Goal: Information Seeking & Learning: Learn about a topic

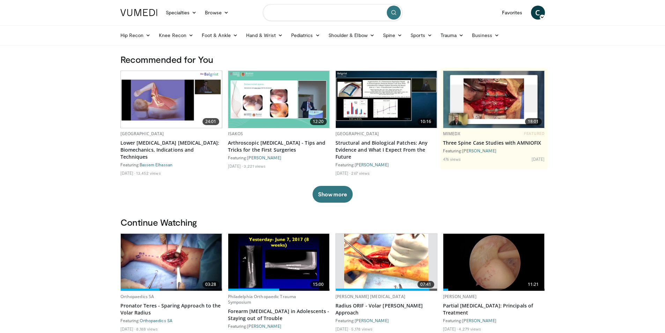
drag, startPoint x: 340, startPoint y: 12, endPoint x: 348, endPoint y: 15, distance: 9.1
click at [340, 12] on input "Search topics, interventions" at bounding box center [333, 12] width 140 height 17
type input "**********"
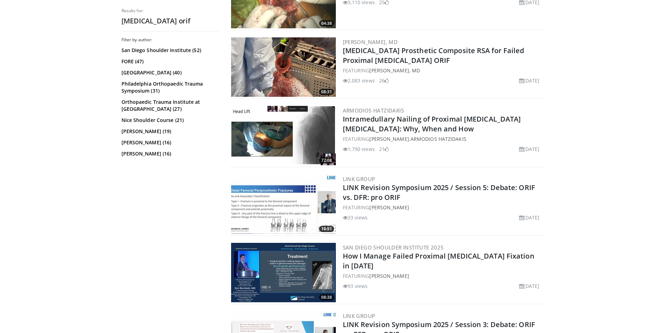
scroll to position [419, 0]
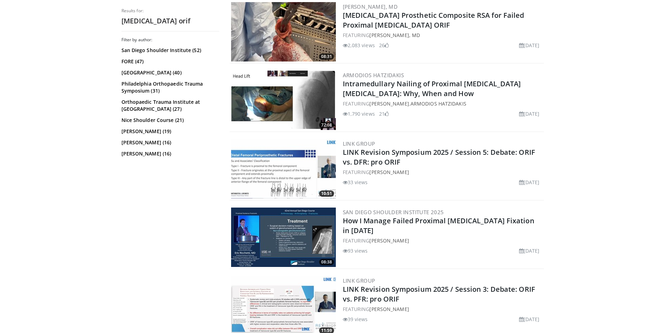
click at [274, 104] on img at bounding box center [283, 100] width 105 height 59
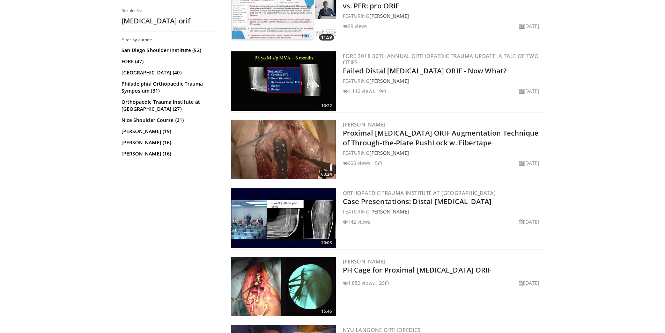
scroll to position [733, 0]
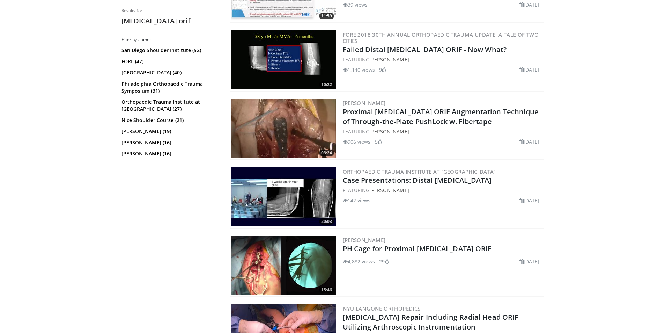
click at [272, 201] on img at bounding box center [283, 196] width 105 height 59
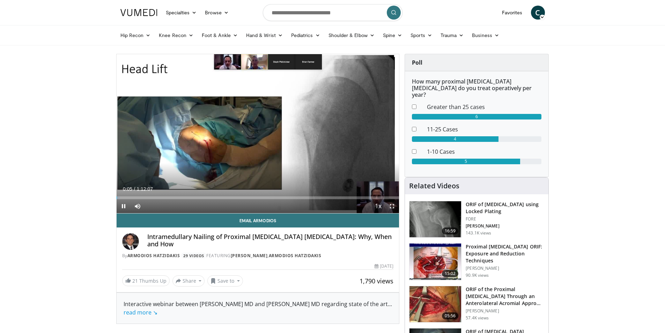
click at [393, 206] on span "Video Player" at bounding box center [392, 206] width 14 height 14
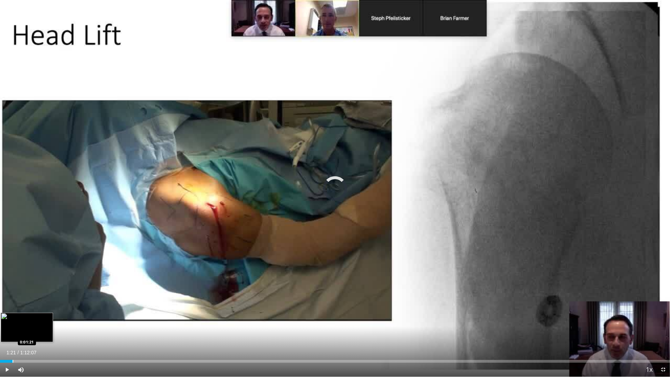
click at [13, 332] on div "Progress Bar" at bounding box center [13, 361] width 1 height 3
click at [42, 332] on div "Progress Bar" at bounding box center [42, 361] width 1 height 3
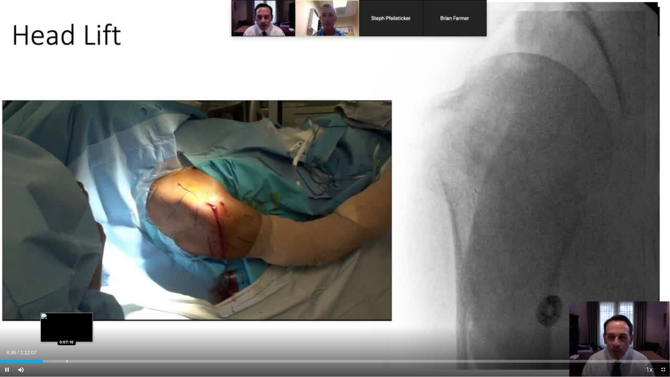
click at [67, 332] on div "Progress Bar" at bounding box center [67, 361] width 1 height 3
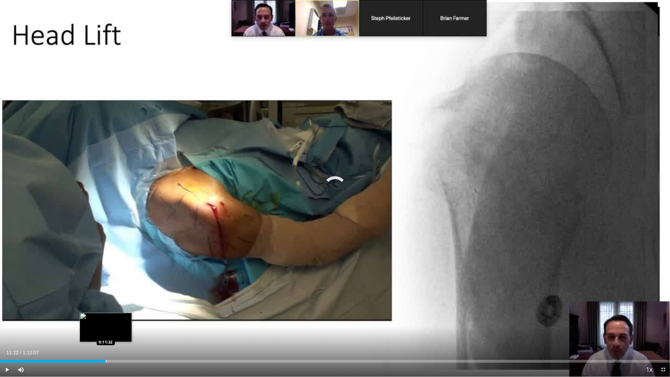
click at [106, 332] on div "Progress Bar" at bounding box center [106, 361] width 1 height 3
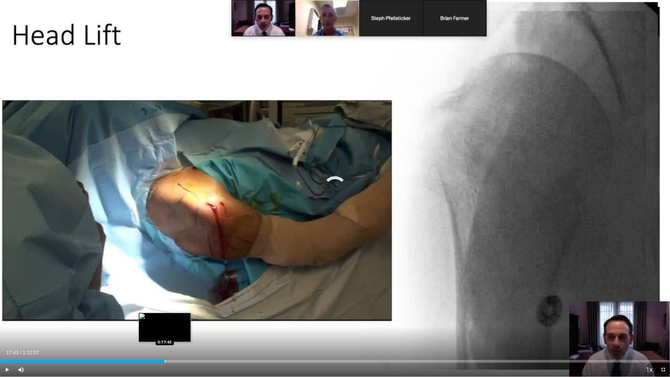
click at [165, 332] on div "Progress Bar" at bounding box center [165, 361] width 1 height 3
click at [663, 332] on span "Video Player" at bounding box center [663, 370] width 14 height 14
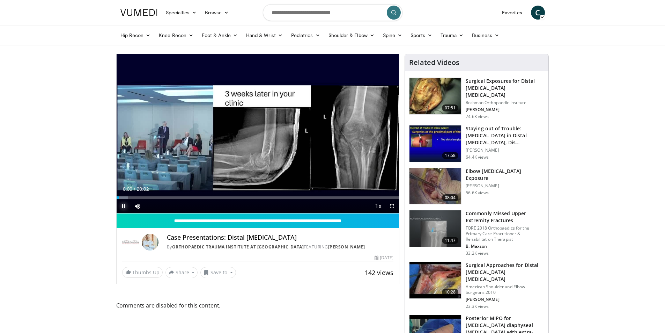
click at [126, 199] on span "Video Player" at bounding box center [124, 206] width 14 height 14
click at [123, 207] on span "Video Player" at bounding box center [124, 206] width 14 height 14
click at [391, 205] on span "Video Player" at bounding box center [392, 206] width 14 height 14
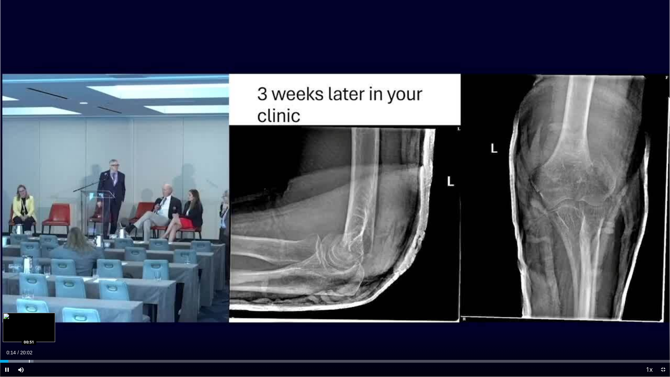
click at [29, 332] on div "Progress Bar" at bounding box center [29, 361] width 1 height 3
click at [37, 332] on div "Progress Bar" at bounding box center [37, 361] width 1 height 3
click at [47, 332] on div "Progress Bar" at bounding box center [50, 361] width 54 height 3
click at [57, 332] on div "Progress Bar" at bounding box center [57, 361] width 1 height 3
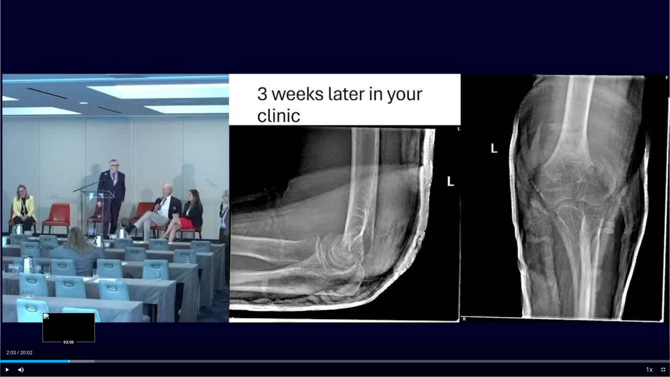
click at [69, 332] on div "Progress Bar" at bounding box center [69, 361] width 1 height 3
click at [87, 332] on div "Progress Bar" at bounding box center [87, 361] width 1 height 3
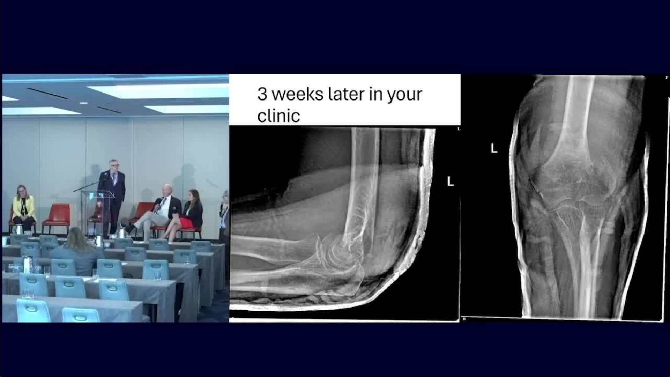
click at [101, 332] on video-js "**********" at bounding box center [335, 188] width 670 height 377
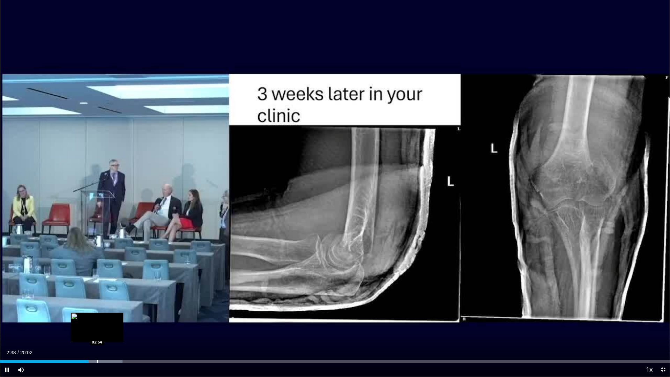
click at [97, 332] on div "Progress Bar" at bounding box center [97, 361] width 1 height 3
click at [109, 332] on div "Progress Bar" at bounding box center [109, 361] width 1 height 3
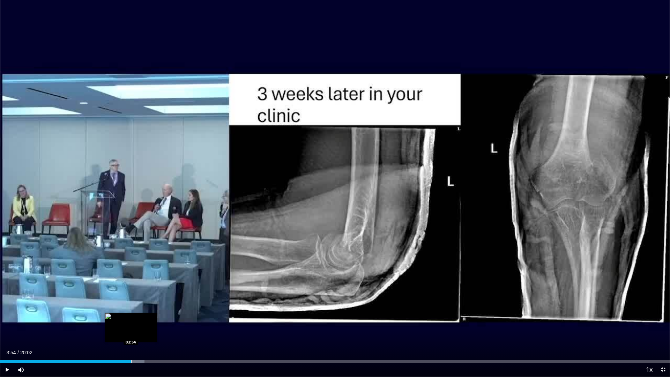
click at [131, 332] on div "Progress Bar" at bounding box center [131, 361] width 1 height 3
click at [142, 332] on div "Progress Bar" at bounding box center [142, 361] width 1 height 3
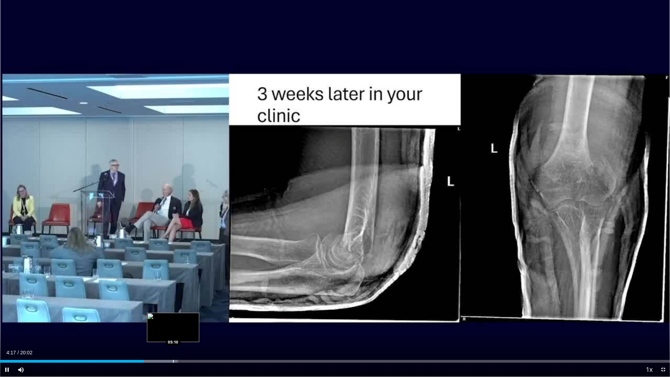
click at [173, 332] on div "Progress Bar" at bounding box center [173, 361] width 1 height 3
click at [203, 332] on div "Progress Bar" at bounding box center [184, 361] width 54 height 3
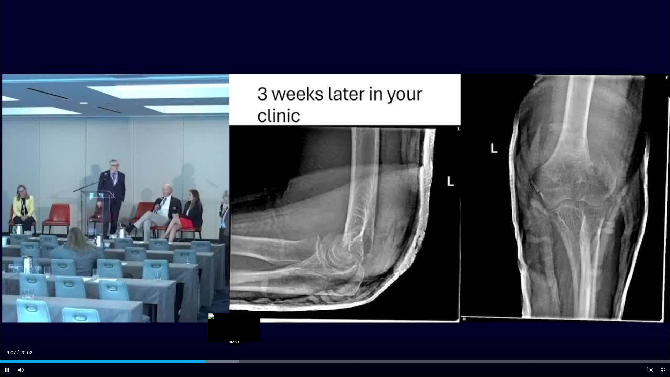
click at [233, 332] on div "Progress Bar" at bounding box center [213, 361] width 52 height 3
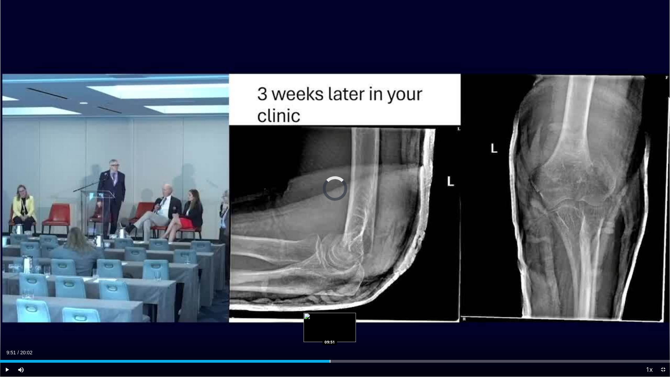
click at [330, 332] on div "Progress Bar" at bounding box center [330, 361] width 1 height 3
click at [349, 332] on div "Progress Bar" at bounding box center [349, 361] width 1 height 3
click at [363, 332] on div "Progress Bar" at bounding box center [363, 361] width 1 height 3
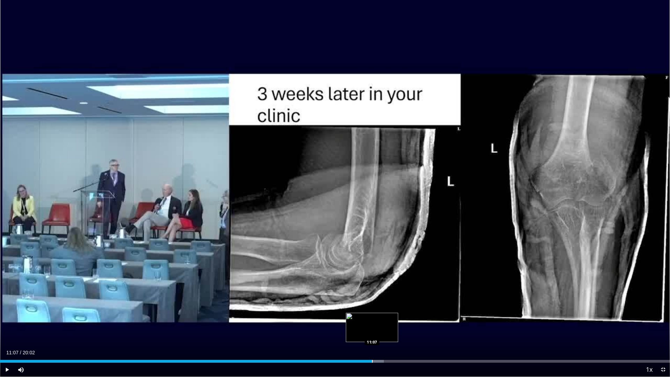
click at [372, 332] on div "Progress Bar" at bounding box center [372, 361] width 1 height 3
click at [389, 332] on div "Progress Bar" at bounding box center [389, 361] width 1 height 3
click at [411, 332] on div "Current Time 11:40 / Duration 20:02 Pause Skip Backward Skip Forward Mute 61% L…" at bounding box center [335, 370] width 670 height 14
drag, startPoint x: 412, startPoint y: 359, endPoint x: 411, endPoint y: 363, distance: 4.3
click at [411, 332] on div "Loaded : 63.92% 12:19 12:19" at bounding box center [335, 359] width 670 height 7
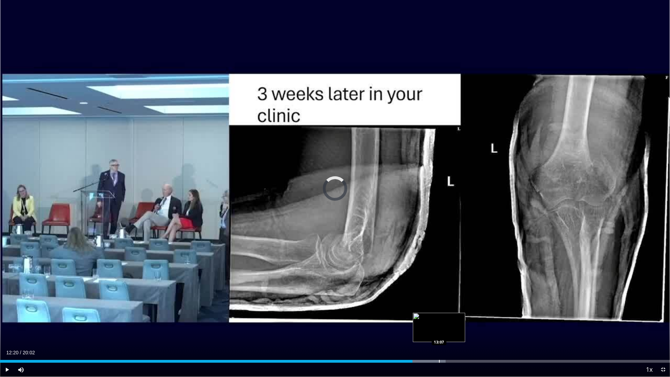
click at [439, 332] on div "Progress Bar" at bounding box center [439, 361] width 1 height 3
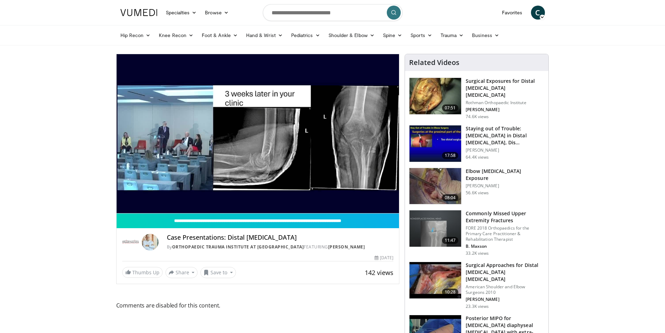
click at [428, 99] on img at bounding box center [435, 96] width 52 height 36
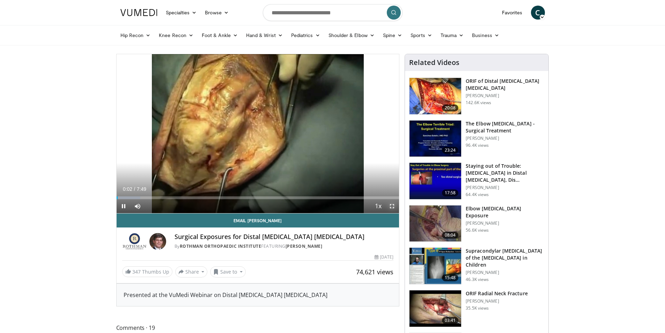
click at [391, 206] on span "Video Player" at bounding box center [392, 206] width 14 height 14
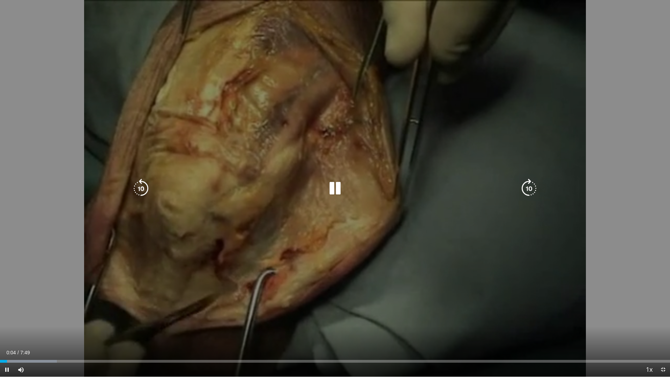
click at [528, 189] on icon "Video Player" at bounding box center [529, 189] width 20 height 20
click at [531, 190] on icon "Video Player" at bounding box center [529, 189] width 20 height 20
click at [531, 189] on icon "Video Player" at bounding box center [529, 189] width 20 height 20
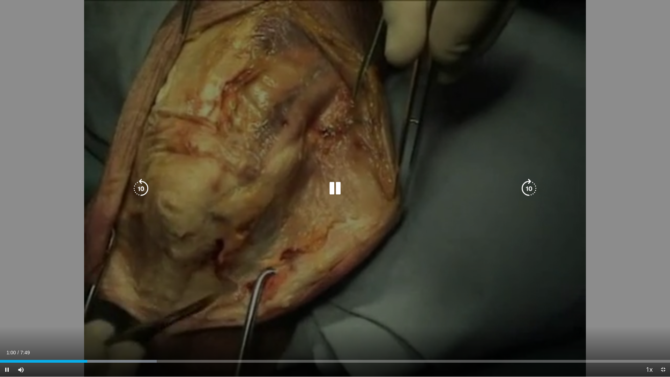
click at [145, 191] on icon "Video Player" at bounding box center [141, 189] width 20 height 20
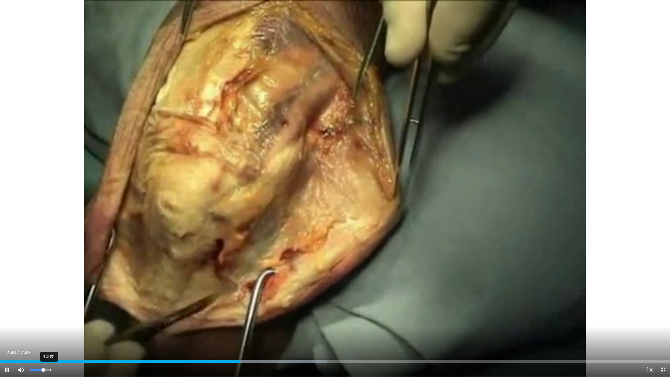
click at [51, 332] on div "100%" at bounding box center [40, 370] width 24 height 14
click at [48, 332] on div "89%" at bounding box center [40, 370] width 20 height 2
click at [665, 332] on span "Video Player" at bounding box center [663, 370] width 14 height 14
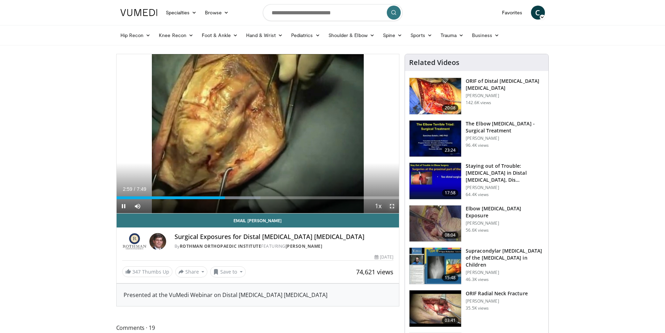
click at [392, 205] on span "Video Player" at bounding box center [392, 206] width 14 height 14
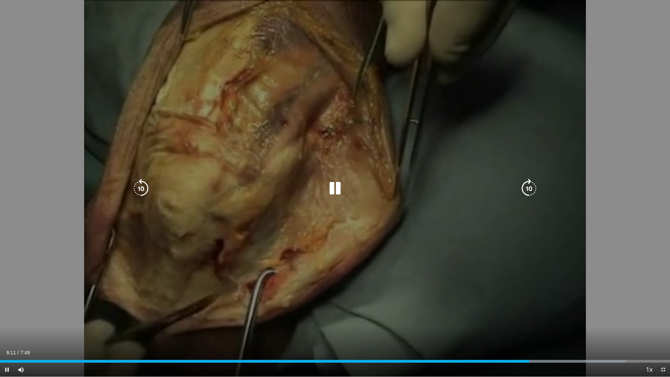
click at [531, 186] on icon "Video Player" at bounding box center [529, 189] width 20 height 20
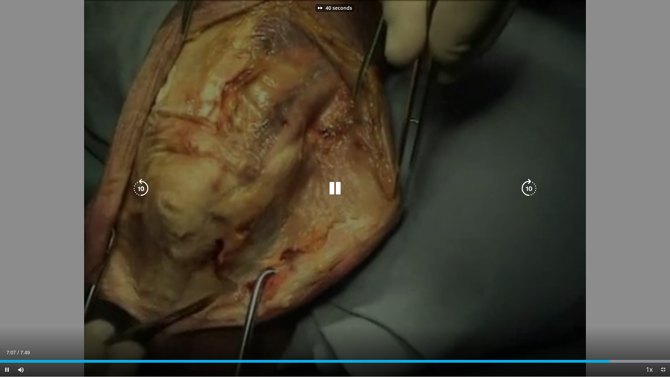
click at [531, 186] on icon "Video Player" at bounding box center [529, 189] width 20 height 20
click at [335, 188] on icon "Video Player" at bounding box center [335, 189] width 20 height 20
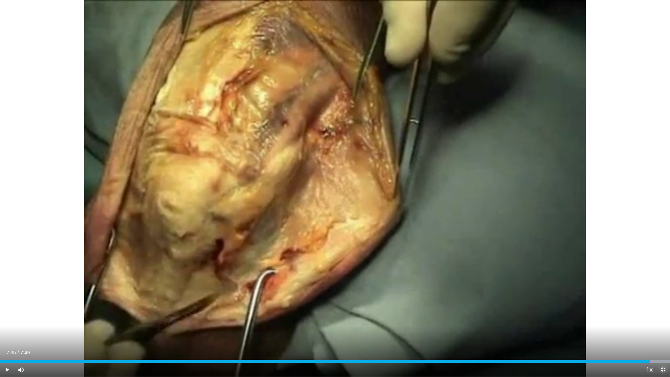
click at [664, 332] on span "Video Player" at bounding box center [663, 370] width 14 height 14
